Goal: Task Accomplishment & Management: Use online tool/utility

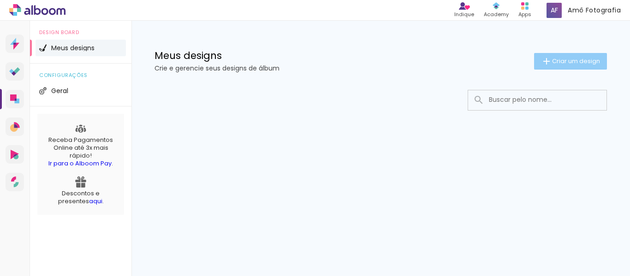
click at [545, 63] on iron-icon at bounding box center [546, 61] width 11 height 11
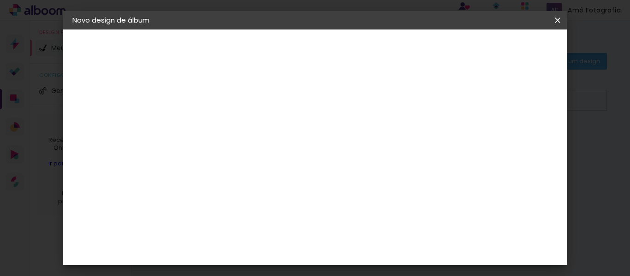
click at [223, 120] on input at bounding box center [223, 124] width 0 height 14
type input "ÁLBUM TESTE"
type paper-input "ÁLBUM TESTE"
click at [318, 44] on paper-button "Avançar" at bounding box center [295, 49] width 45 height 16
click at [252, 175] on input at bounding box center [246, 176] width 93 height 12
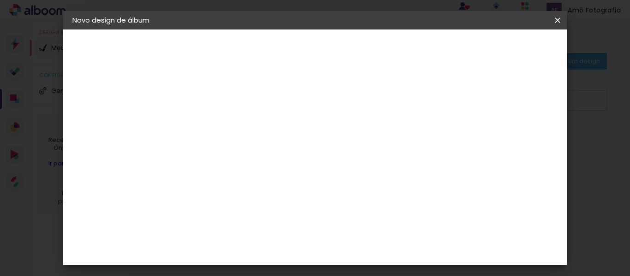
type input "I"
click at [323, 140] on iron-icon at bounding box center [317, 140] width 11 height 11
click at [396, 133] on paper-item "Tamanho Livre" at bounding box center [351, 140] width 89 height 20
click at [385, 195] on div "Sugerir uma encadernadora" at bounding box center [356, 192] width 57 height 15
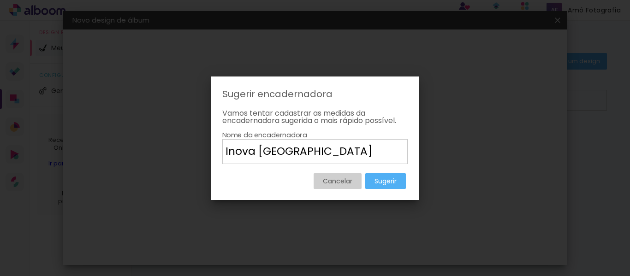
type input "Inova Campinas"
type paper-input "Inova Campinas"
click at [0, 0] on slot "Sugerir" at bounding box center [0, 0] width 0 height 0
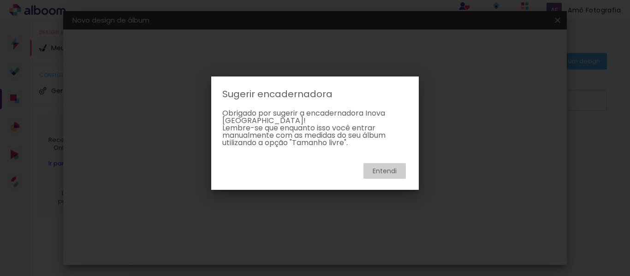
click at [0, 0] on slot "Entendi" at bounding box center [0, 0] width 0 height 0
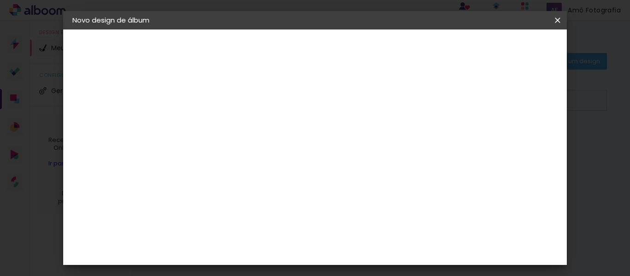
click at [0, 0] on slot "Avançar" at bounding box center [0, 0] width 0 height 0
click at [455, 106] on div at bounding box center [450, 106] width 8 height 8
type paper-checkbox "on"
click at [455, 106] on div at bounding box center [450, 106] width 8 height 8
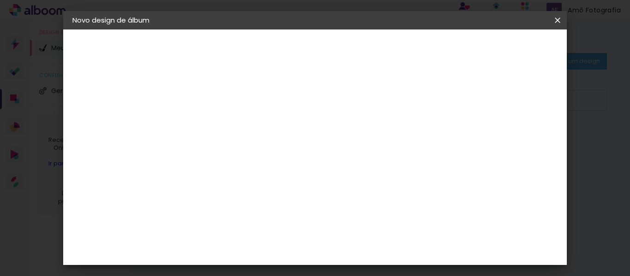
click at [500, 50] on span "Iniciar design" at bounding box center [479, 49] width 42 height 6
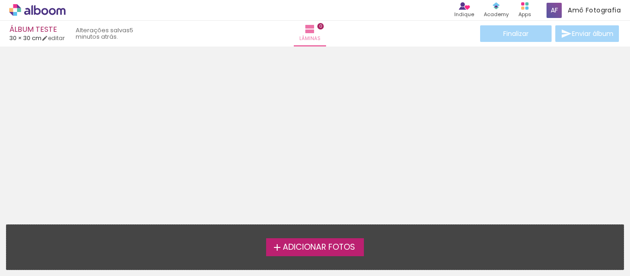
click at [301, 250] on span "Adicionar Fotos" at bounding box center [319, 248] width 72 height 8
click at [0, 0] on input "file" at bounding box center [0, 0] width 0 height 0
click at [342, 249] on span "Adicionar Fotos" at bounding box center [319, 248] width 72 height 8
click at [0, 0] on input "file" at bounding box center [0, 0] width 0 height 0
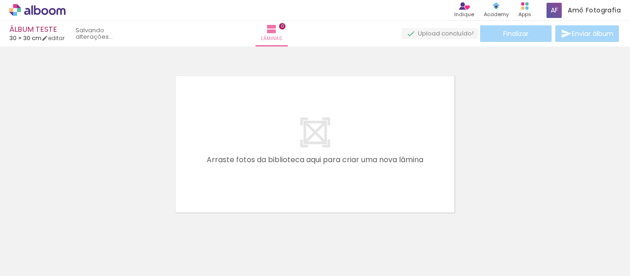
scroll to position [12, 0]
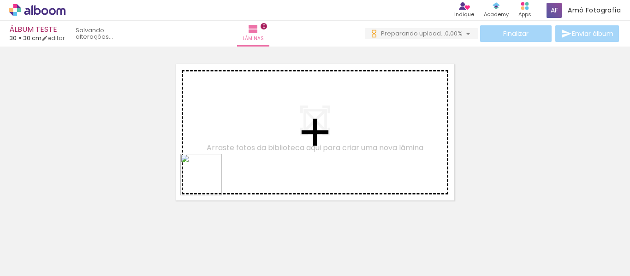
drag, startPoint x: 159, startPoint y: 247, endPoint x: 234, endPoint y: 169, distance: 108.1
click at [240, 120] on quentale-workspace at bounding box center [315, 138] width 630 height 276
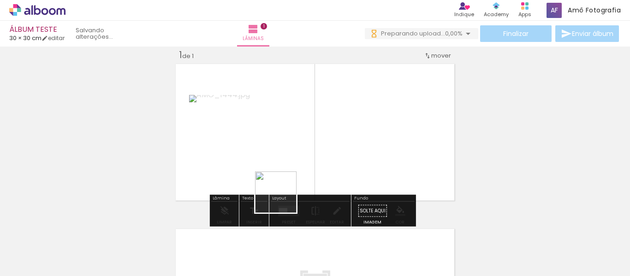
drag, startPoint x: 254, startPoint y: 248, endPoint x: 325, endPoint y: 154, distance: 118.0
click at [325, 152] on quentale-workspace at bounding box center [315, 138] width 630 height 276
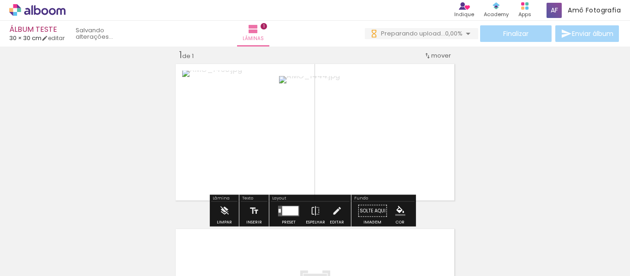
drag, startPoint x: 207, startPoint y: 257, endPoint x: 243, endPoint y: 197, distance: 70.6
click at [237, 202] on quentale-workspace at bounding box center [315, 138] width 630 height 276
drag, startPoint x: 243, startPoint y: 197, endPoint x: 270, endPoint y: 173, distance: 35.3
click at [270, 173] on div "Inserir lâmina 1 de 1" at bounding box center [315, 203] width 630 height 331
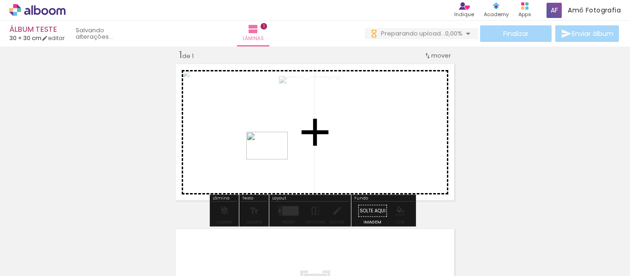
drag, startPoint x: 212, startPoint y: 240, endPoint x: 274, endPoint y: 160, distance: 101.6
click at [274, 160] on quentale-workspace at bounding box center [315, 138] width 630 height 276
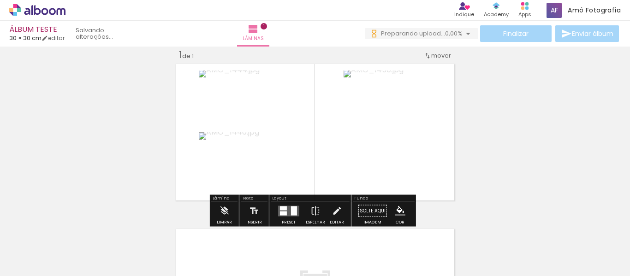
click at [469, 133] on div "Inserir lâmina 1 de 1" at bounding box center [315, 203] width 630 height 331
click at [277, 125] on quentale-photo at bounding box center [245, 101] width 92 height 61
click at [260, 107] on quentale-photo at bounding box center [245, 101] width 92 height 61
click at [361, 119] on quentale-photo at bounding box center [385, 132] width 82 height 123
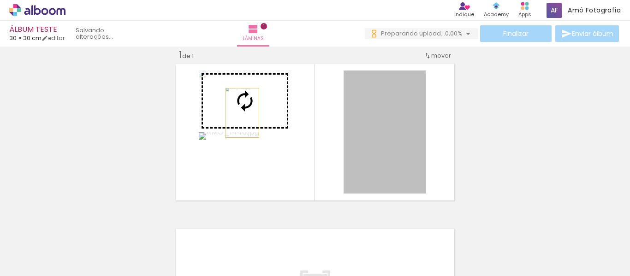
drag, startPoint x: 388, startPoint y: 126, endPoint x: 239, endPoint y: 113, distance: 149.1
click at [0, 0] on slot at bounding box center [0, 0] width 0 height 0
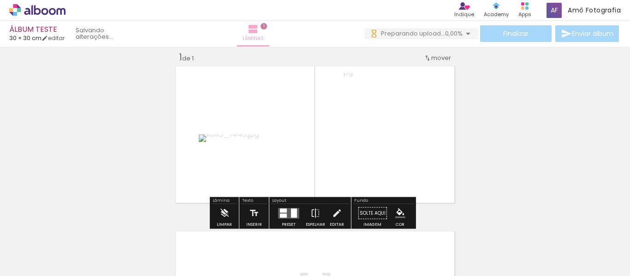
scroll to position [0, 0]
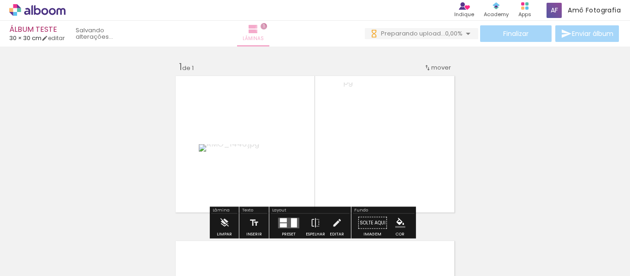
click at [267, 28] on span "1" at bounding box center [264, 26] width 6 height 6
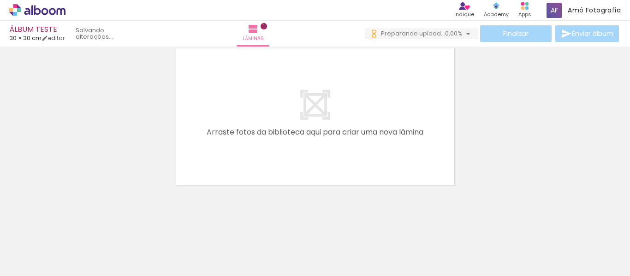
scroll to position [194, 0]
drag, startPoint x: 310, startPoint y: 236, endPoint x: 305, endPoint y: 163, distance: 73.1
click at [309, 205] on quentale-workspace at bounding box center [315, 138] width 630 height 276
drag, startPoint x: 359, startPoint y: 240, endPoint x: 340, endPoint y: 136, distance: 105.2
click at [340, 136] on quentale-workspace at bounding box center [315, 138] width 630 height 276
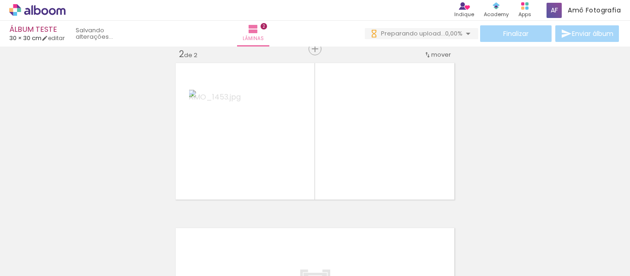
scroll to position [177, 0]
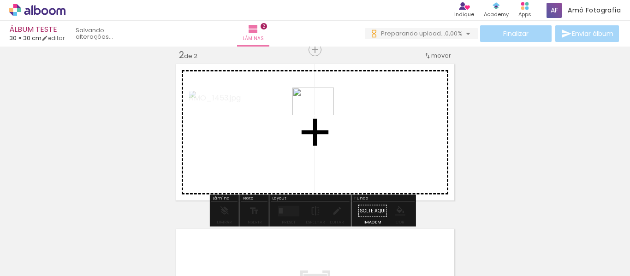
drag, startPoint x: 409, startPoint y: 246, endPoint x: 318, endPoint y: 115, distance: 159.1
click at [318, 115] on quentale-workspace at bounding box center [315, 138] width 630 height 276
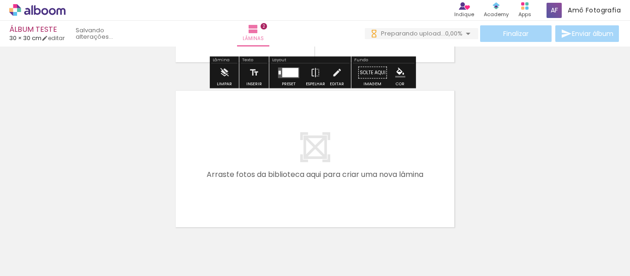
scroll to position [359, 0]
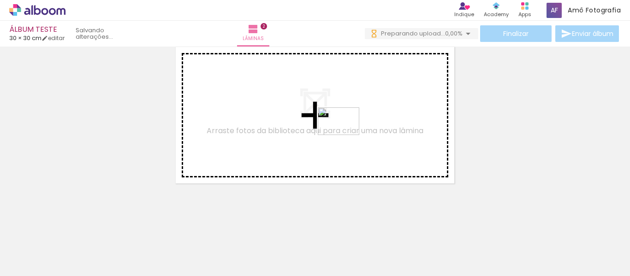
drag, startPoint x: 459, startPoint y: 244, endPoint x: 346, endPoint y: 135, distance: 156.7
click at [346, 135] on quentale-workspace at bounding box center [315, 138] width 630 height 276
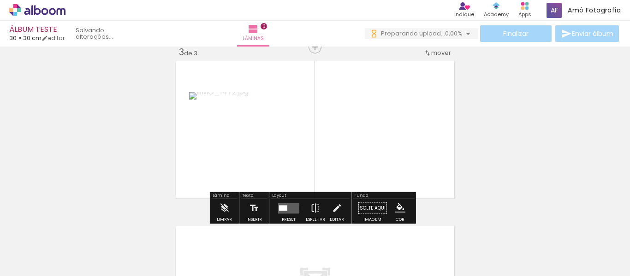
scroll to position [342, 0]
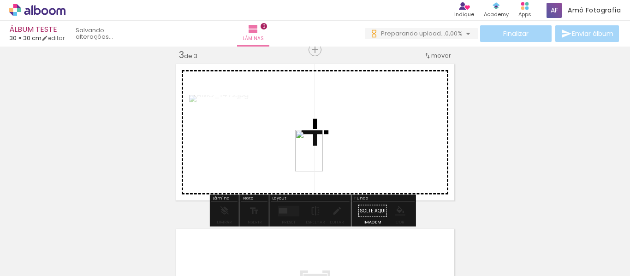
drag, startPoint x: 302, startPoint y: 239, endPoint x: 323, endPoint y: 158, distance: 83.8
click at [323, 158] on quentale-workspace at bounding box center [315, 138] width 630 height 276
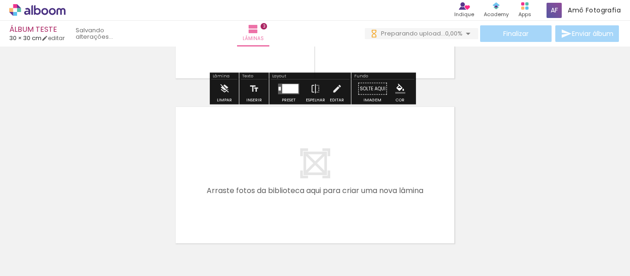
scroll to position [481, 0]
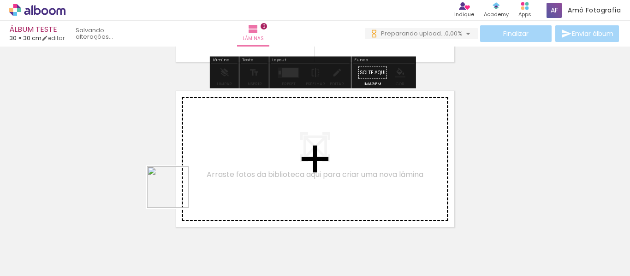
drag, startPoint x: 101, startPoint y: 240, endPoint x: 208, endPoint y: 171, distance: 127.7
click at [208, 171] on quentale-workspace at bounding box center [315, 138] width 630 height 276
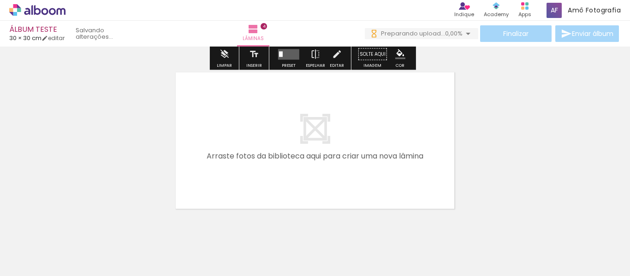
scroll to position [690, 0]
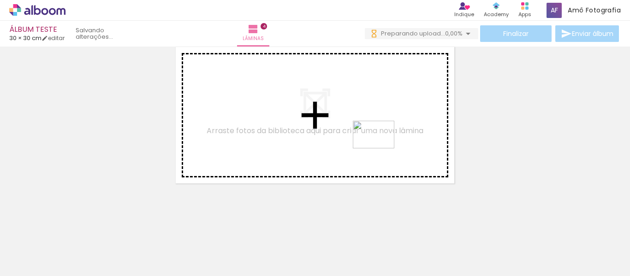
drag, startPoint x: 522, startPoint y: 247, endPoint x: 381, endPoint y: 149, distance: 172.1
click at [381, 149] on quentale-workspace at bounding box center [315, 138] width 630 height 276
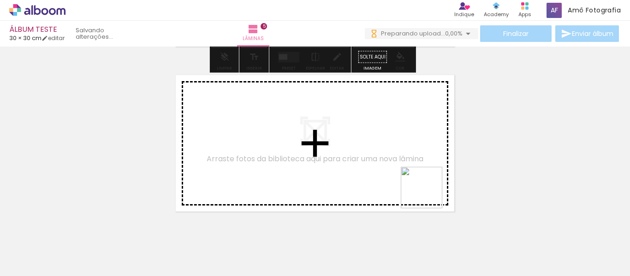
drag, startPoint x: 543, startPoint y: 245, endPoint x: 353, endPoint y: 171, distance: 203.4
click at [353, 171] on quentale-workspace at bounding box center [315, 138] width 630 height 276
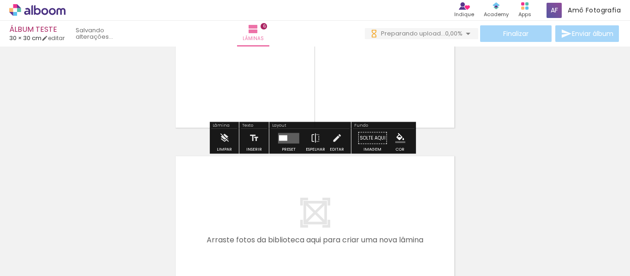
scroll to position [957, 0]
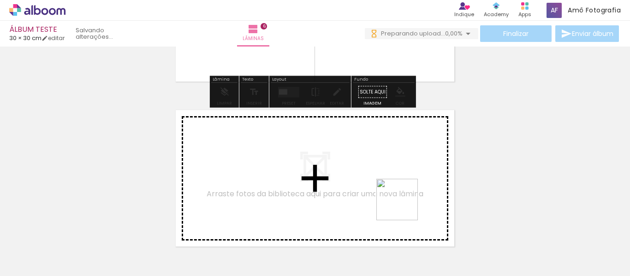
drag, startPoint x: 609, startPoint y: 251, endPoint x: 386, endPoint y: 208, distance: 226.9
click at [386, 208] on quentale-workspace at bounding box center [315, 138] width 630 height 276
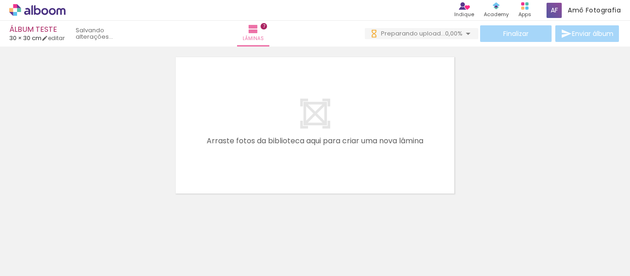
scroll to position [0, 356]
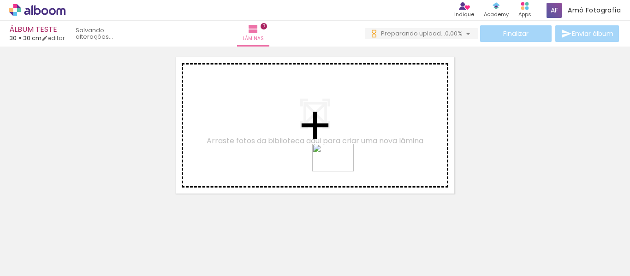
drag, startPoint x: 459, startPoint y: 251, endPoint x: 340, endPoint y: 172, distance: 142.8
click at [340, 172] on quentale-workspace at bounding box center [315, 138] width 630 height 276
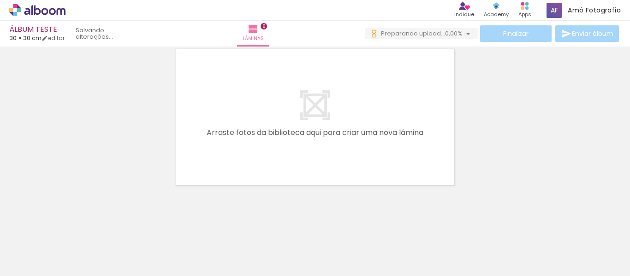
scroll to position [1351, 0]
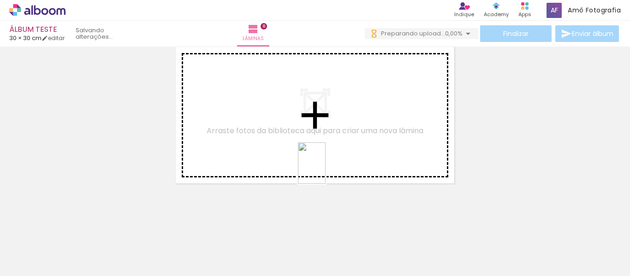
drag, startPoint x: 365, startPoint y: 245, endPoint x: 325, endPoint y: 168, distance: 87.5
click at [325, 168] on quentale-workspace at bounding box center [315, 138] width 630 height 276
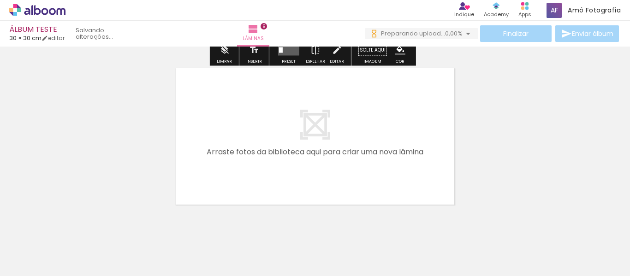
scroll to position [1516, 0]
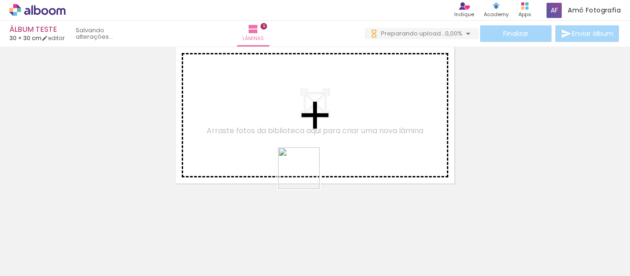
drag, startPoint x: 322, startPoint y: 235, endPoint x: 312, endPoint y: 163, distance: 72.6
click at [304, 159] on quentale-workspace at bounding box center [315, 138] width 630 height 276
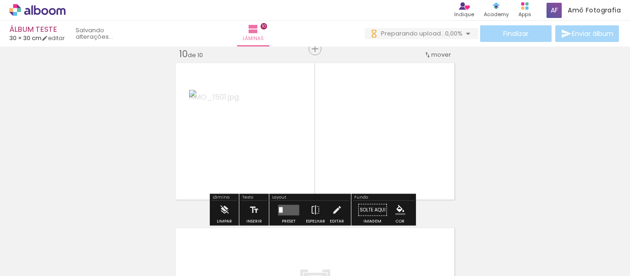
scroll to position [1499, 0]
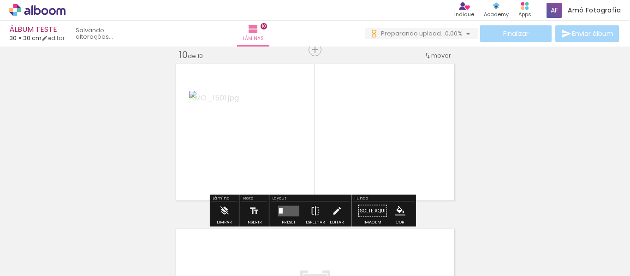
click at [526, 250] on div at bounding box center [512, 245] width 46 height 30
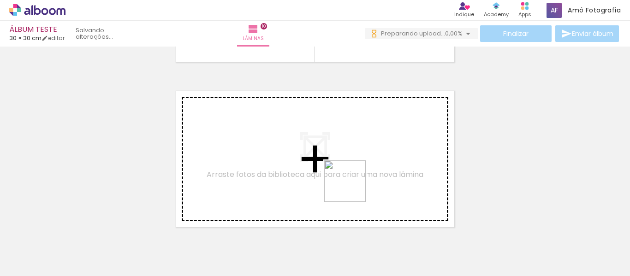
drag, startPoint x: 420, startPoint y: 248, endPoint x: 347, endPoint y: 184, distance: 96.5
click at [347, 184] on quentale-workspace at bounding box center [315, 138] width 630 height 276
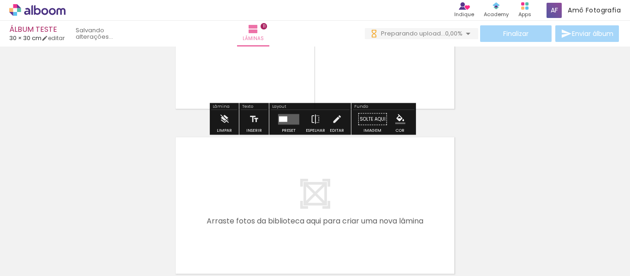
scroll to position [1764, 0]
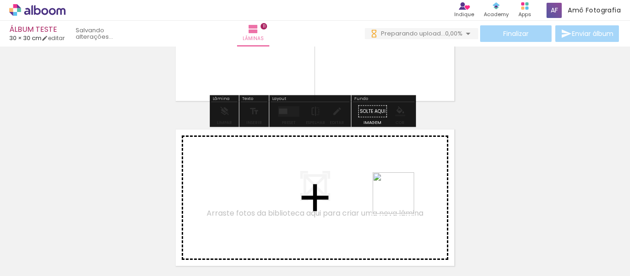
drag, startPoint x: 512, startPoint y: 258, endPoint x: 395, endPoint y: 200, distance: 131.3
click at [395, 200] on quentale-workspace at bounding box center [315, 138] width 630 height 276
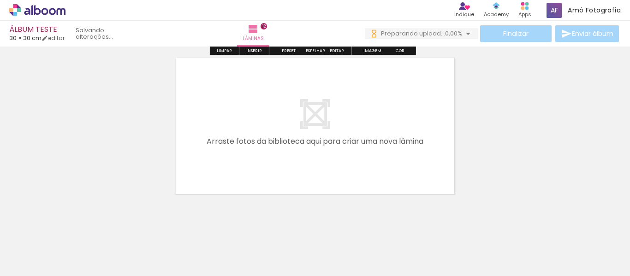
scroll to position [2001, 0]
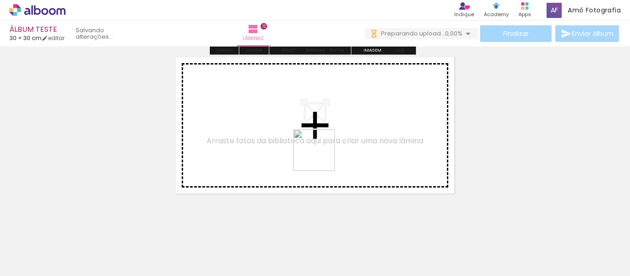
drag, startPoint x: 550, startPoint y: 244, endPoint x: 321, endPoint y: 157, distance: 245.2
click at [321, 157] on quentale-workspace at bounding box center [315, 138] width 630 height 276
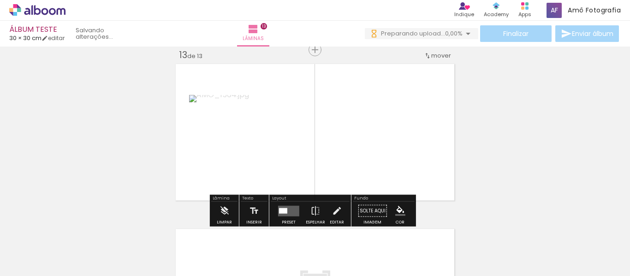
scroll to position [2087, 0]
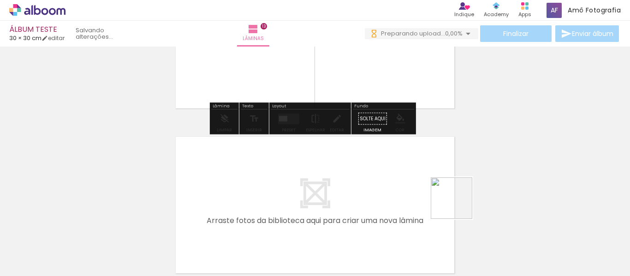
drag, startPoint x: 459, startPoint y: 205, endPoint x: 358, endPoint y: 192, distance: 101.5
click at [358, 192] on quentale-workspace at bounding box center [315, 138] width 630 height 276
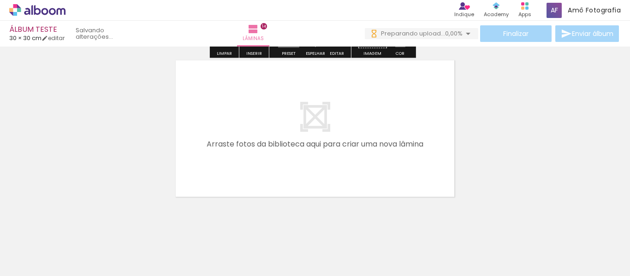
scroll to position [2342, 0]
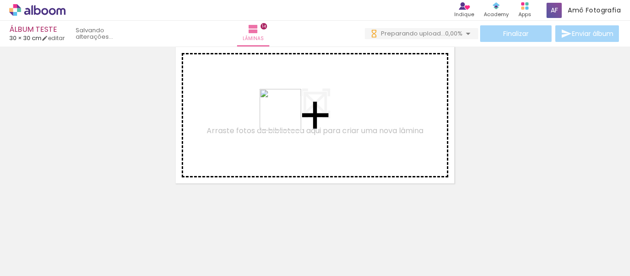
drag, startPoint x: 480, startPoint y: 230, endPoint x: 278, endPoint y: 112, distance: 233.7
click at [278, 112] on quentale-workspace at bounding box center [315, 138] width 630 height 276
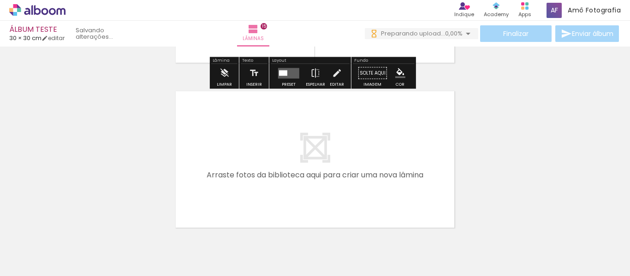
scroll to position [2463, 0]
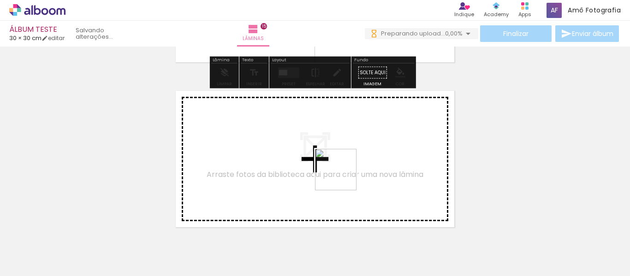
drag, startPoint x: 537, startPoint y: 253, endPoint x: 296, endPoint y: 157, distance: 259.6
click at [296, 157] on quentale-workspace at bounding box center [315, 138] width 630 height 276
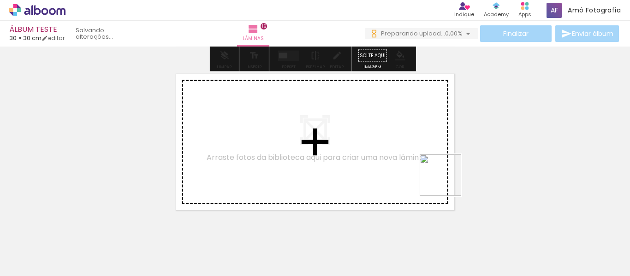
drag, startPoint x: 596, startPoint y: 242, endPoint x: 311, endPoint y: 143, distance: 302.2
click at [311, 143] on quentale-workspace at bounding box center [315, 138] width 630 height 276
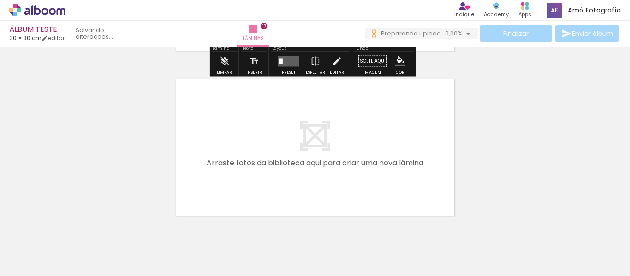
scroll to position [2838, 0]
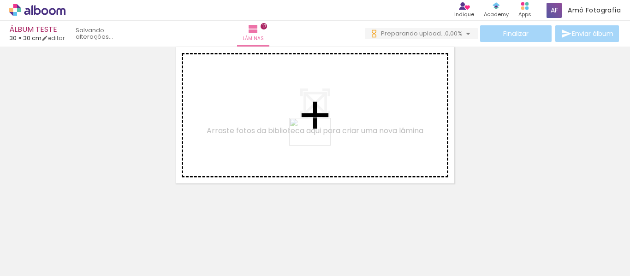
drag, startPoint x: 493, startPoint y: 244, endPoint x: 317, endPoint y: 146, distance: 201.4
click at [317, 146] on quentale-workspace at bounding box center [315, 138] width 630 height 276
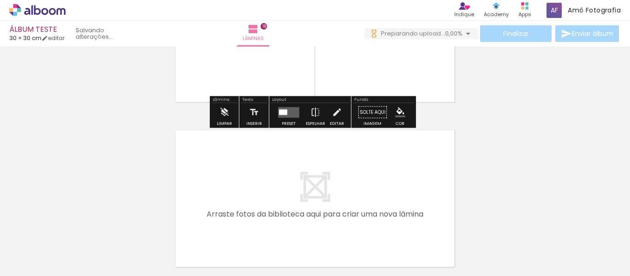
scroll to position [2959, 0]
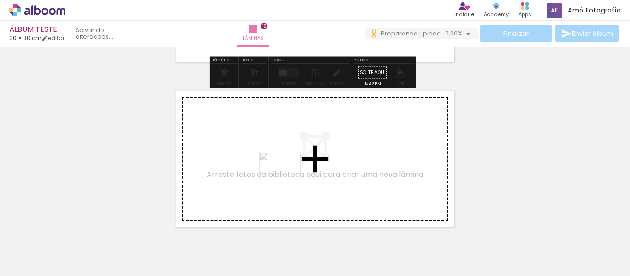
drag, startPoint x: 341, startPoint y: 243, endPoint x: 286, endPoint y: 172, distance: 90.1
click at [286, 172] on quentale-workspace at bounding box center [315, 138] width 630 height 276
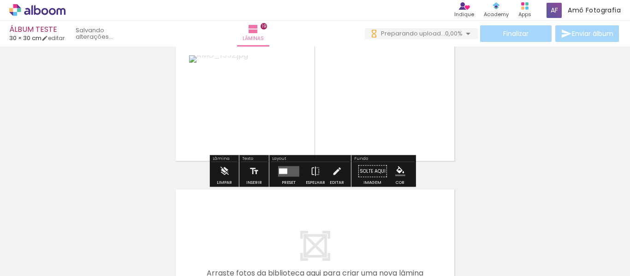
scroll to position [3026, 0]
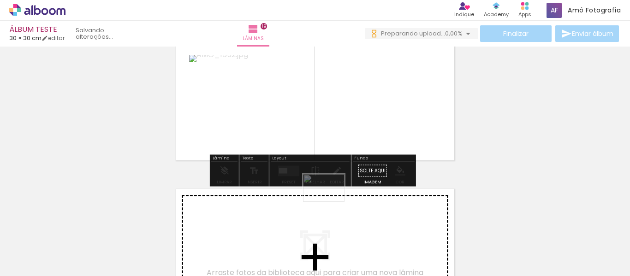
drag, startPoint x: 405, startPoint y: 258, endPoint x: 331, endPoint y: 202, distance: 93.2
click at [331, 202] on quentale-workspace at bounding box center [315, 138] width 630 height 276
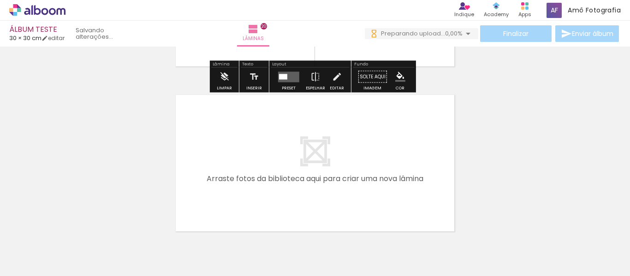
scroll to position [3289, 0]
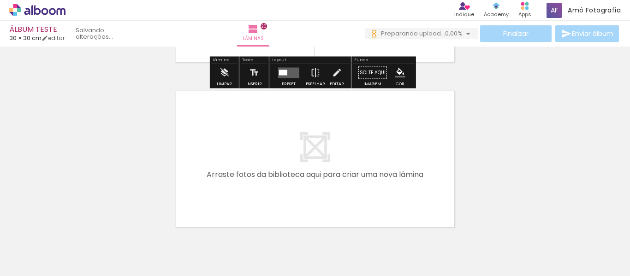
click at [523, 36] on div "Finalizar Enviar álbum" at bounding box center [493, 33] width 256 height 17
click at [48, 40] on iron-icon at bounding box center [45, 38] width 6 height 6
type input "30"
type input "60"
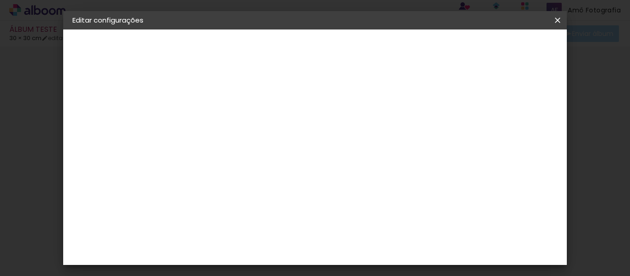
drag, startPoint x: 99, startPoint y: 133, endPoint x: 113, endPoint y: 133, distance: 13.4
click at [0, 0] on slot "lâminas" at bounding box center [0, 0] width 0 height 0
click at [275, 171] on input at bounding box center [237, 176] width 75 height 12
click at [294, 108] on div "Fornecedor Escolha um fornecedor ou avance com o tamanho livre. Voltar Avançar" at bounding box center [284, 69] width 202 height 78
click at [0, 0] on slot "Tamanho Livre" at bounding box center [0, 0] width 0 height 0
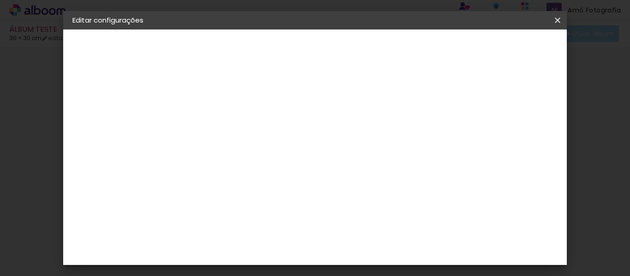
click at [0, 0] on slot "Avançar" at bounding box center [0, 0] width 0 height 0
click at [0, 0] on slot "lâminas" at bounding box center [0, 0] width 0 height 0
click at [102, 138] on iron-pages "Modelo Escolhendo modelo... Tamanho livre" at bounding box center [122, 135] width 101 height 18
click at [100, 160] on iron-pages "Quantidade de lâminas Escolhendo quantidade... lâminas" at bounding box center [122, 155] width 101 height 18
click at [553, 26] on paper-icon-button at bounding box center [558, 20] width 18 height 17
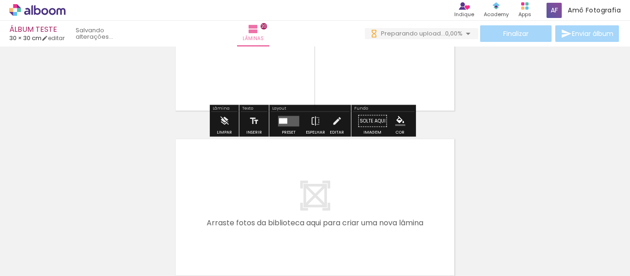
scroll to position [3195, 0]
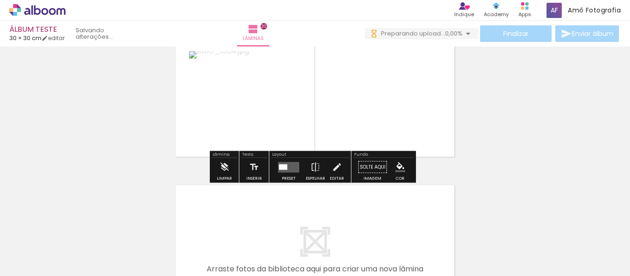
click at [503, 34] on div "Finalizar Enviar álbum" at bounding box center [493, 33] width 256 height 17
click at [425, 39] on div "0 Preparando upload... 0,00%" at bounding box center [422, 34] width 114 height 12
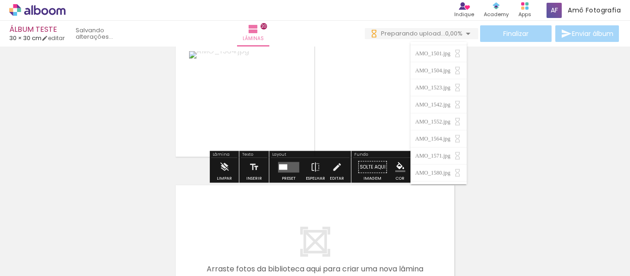
scroll to position [216, 0]
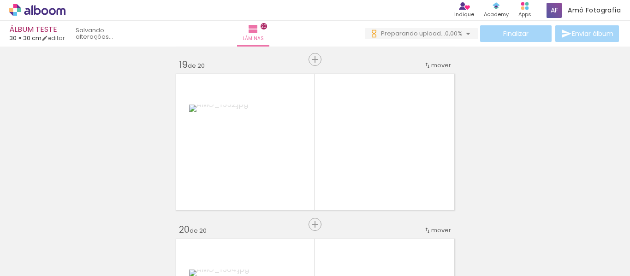
scroll to position [2918, 0]
